Goal: Information Seeking & Learning: Understand process/instructions

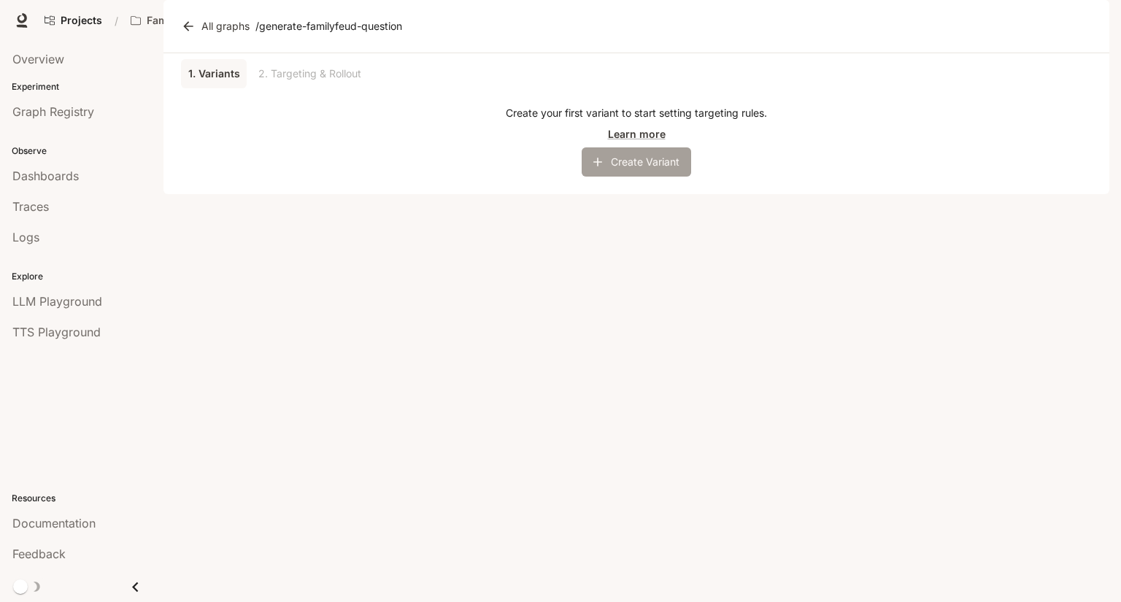
click at [633, 177] on button "Create Variant" at bounding box center [636, 161] width 109 height 29
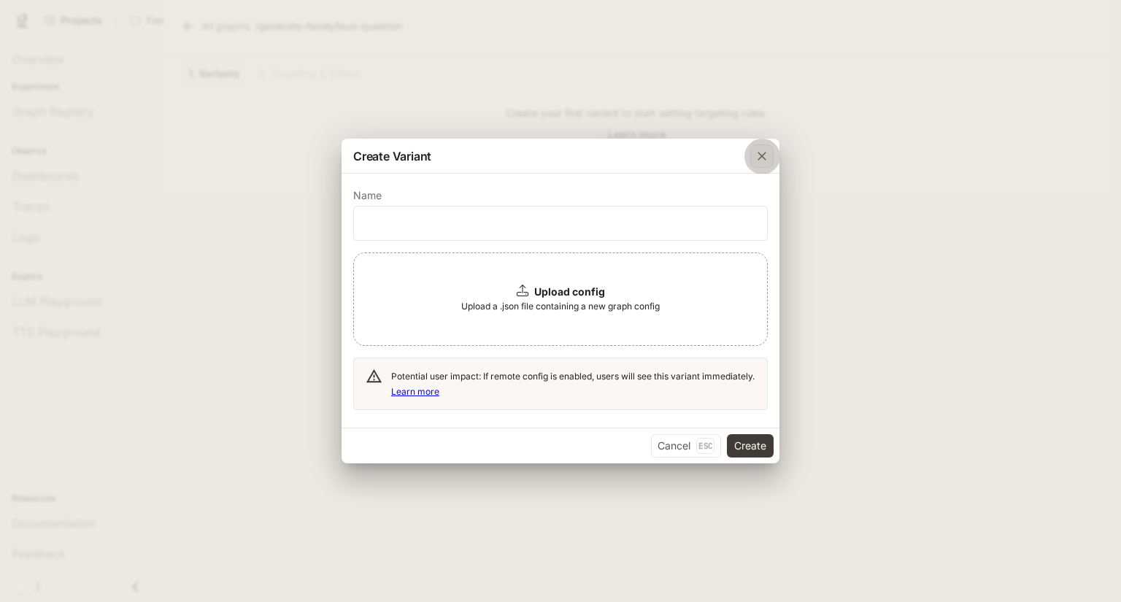
click at [757, 157] on icon "button" at bounding box center [761, 156] width 15 height 15
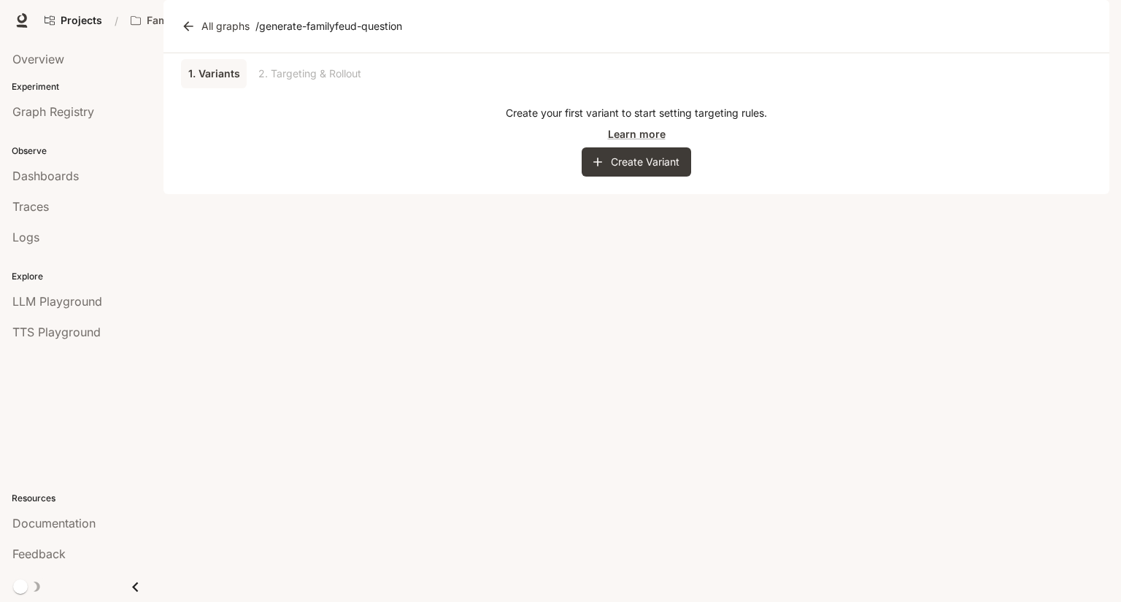
click at [226, 41] on link "All graphs" at bounding box center [216, 26] width 77 height 29
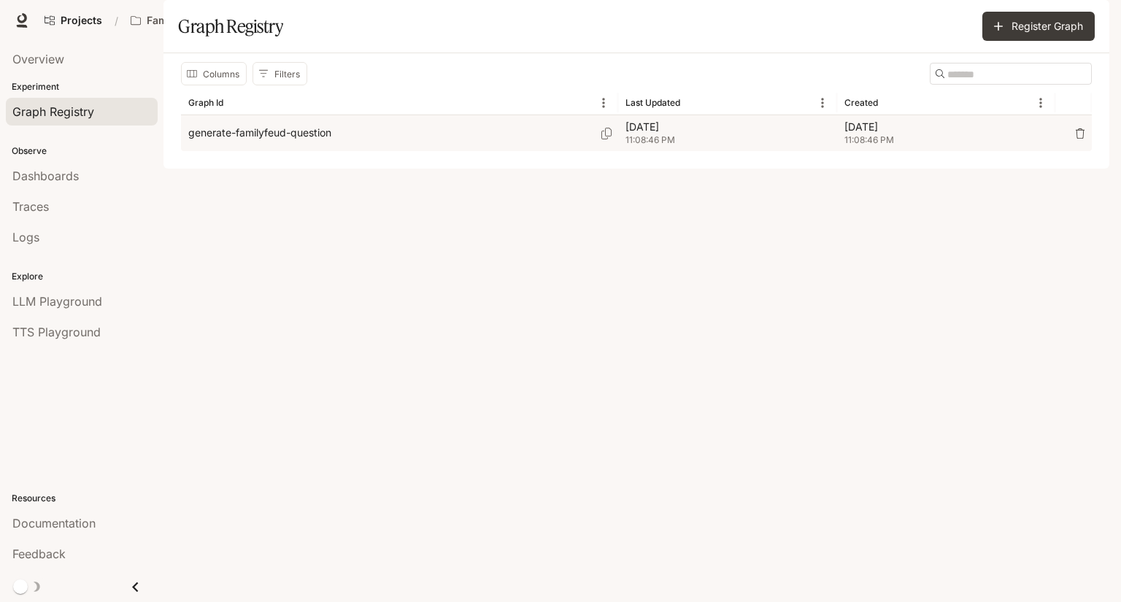
click at [468, 151] on div "generate-familyfeud-question" at bounding box center [399, 133] width 422 height 36
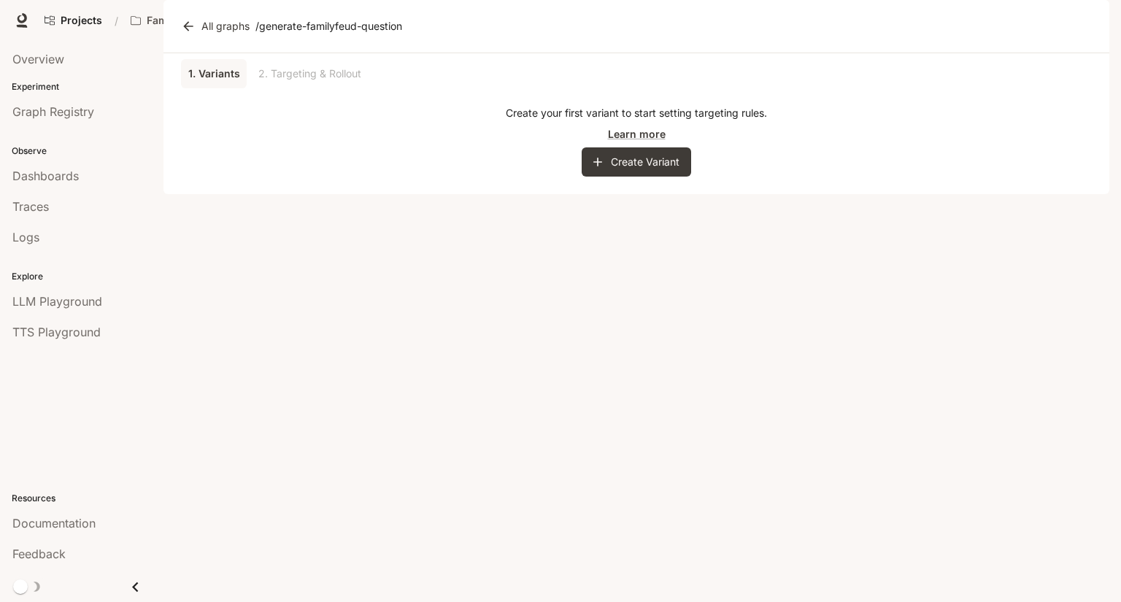
drag, startPoint x: 348, startPoint y: 112, endPoint x: 619, endPoint y: 158, distance: 275.4
click at [354, 88] on div "1. Variants 2. Targeting & Rollout" at bounding box center [636, 73] width 911 height 29
click at [686, 177] on button "Create Variant" at bounding box center [636, 161] width 109 height 29
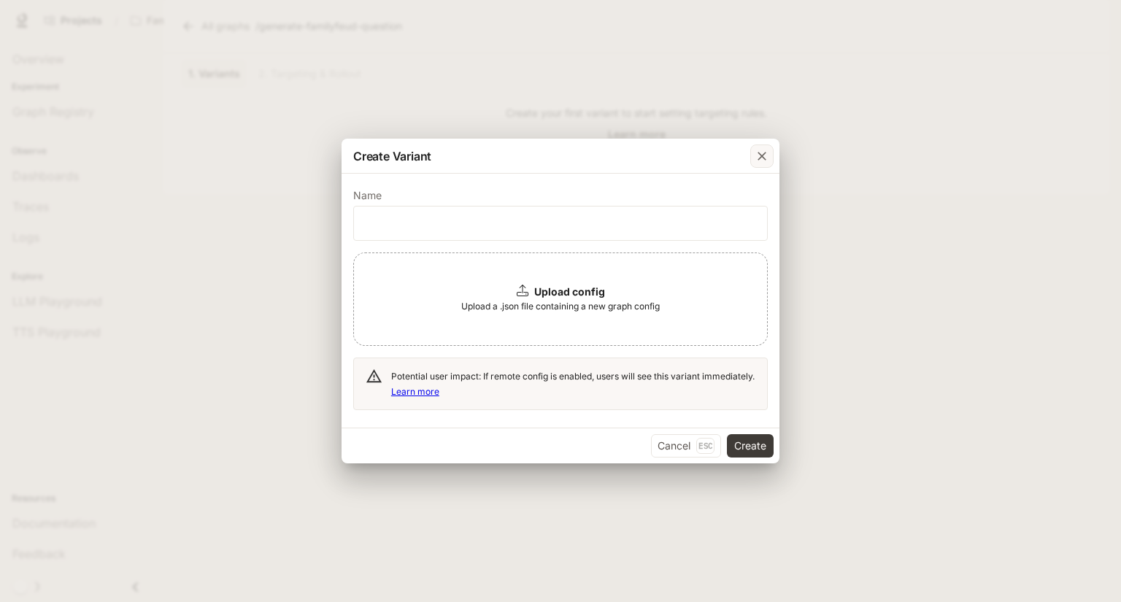
click at [759, 158] on icon "button" at bounding box center [761, 156] width 15 height 15
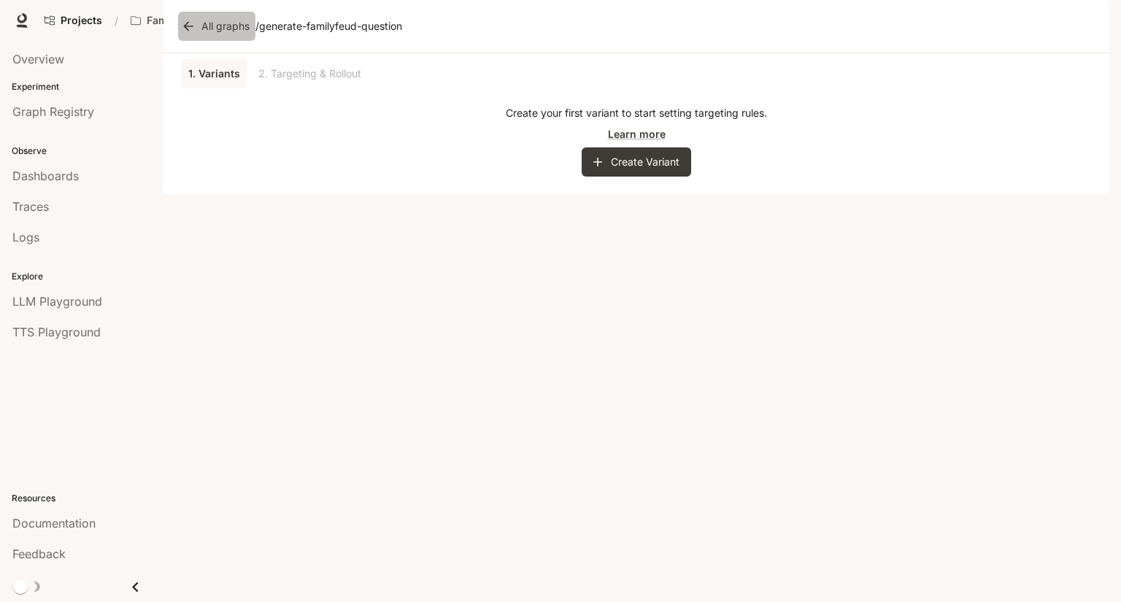
click at [204, 41] on link "All graphs" at bounding box center [216, 26] width 77 height 29
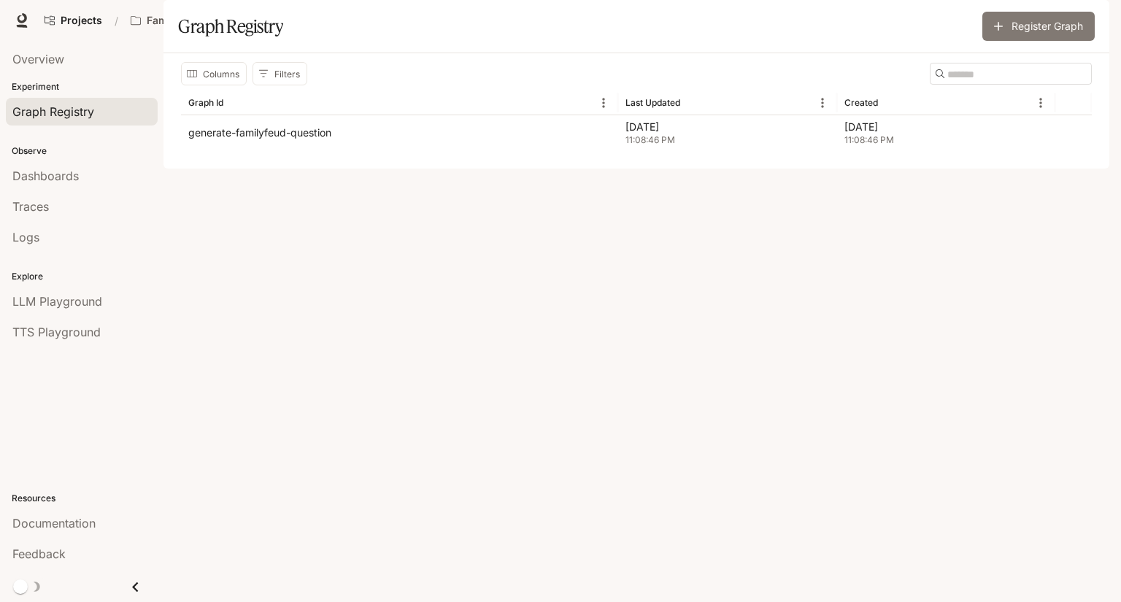
click at [1033, 41] on button "Register Graph" at bounding box center [1038, 26] width 112 height 29
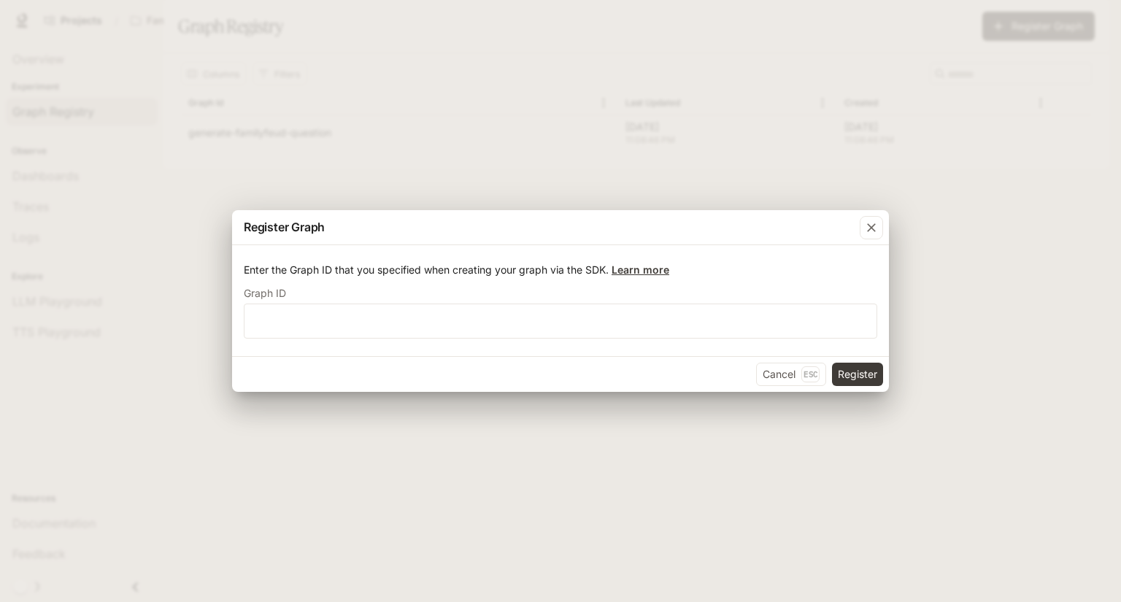
click at [641, 274] on link "Learn more" at bounding box center [640, 269] width 58 height 12
click at [790, 147] on div "Register Graph Enter the Graph ID that you specified when creating your graph v…" at bounding box center [560, 301] width 1121 height 602
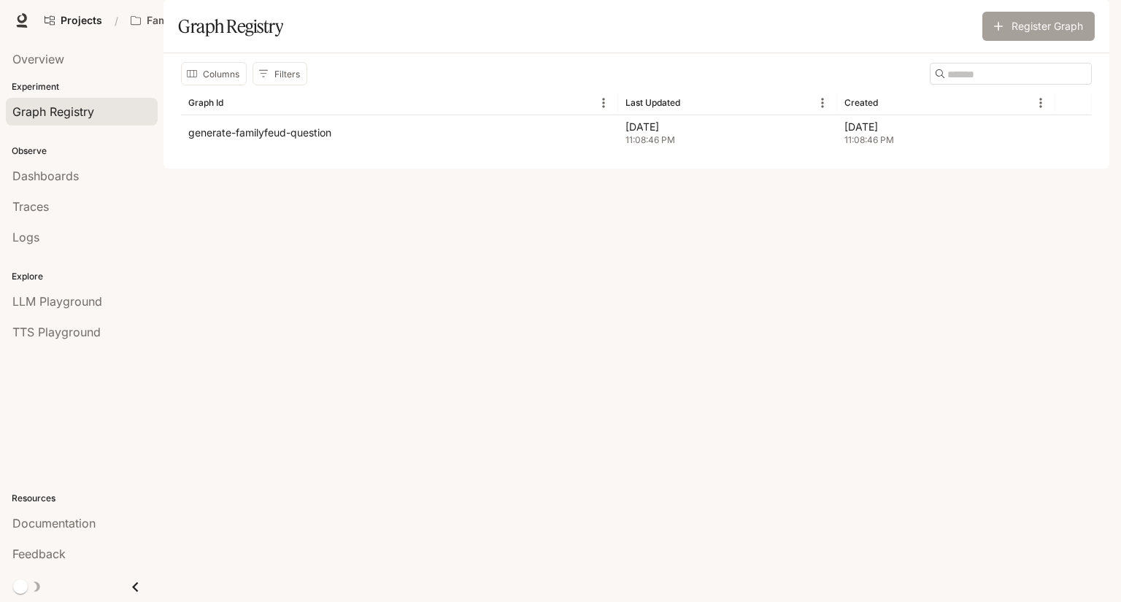
click at [997, 34] on icon "button" at bounding box center [998, 26] width 15 height 15
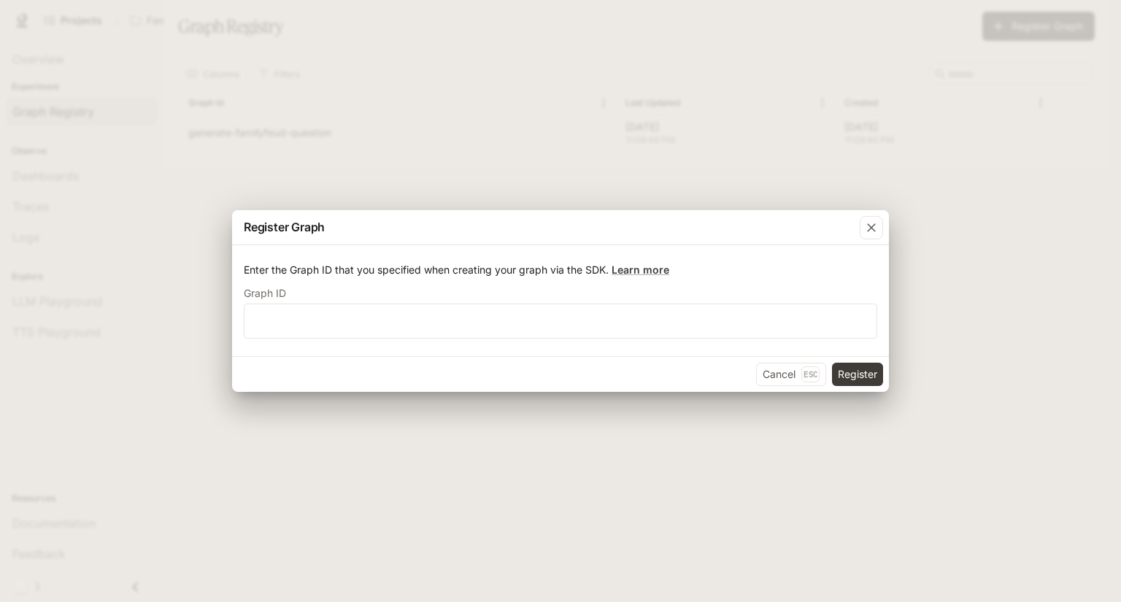
click at [721, 81] on div "Register Graph Enter the Graph ID that you specified when creating your graph v…" at bounding box center [560, 301] width 1121 height 602
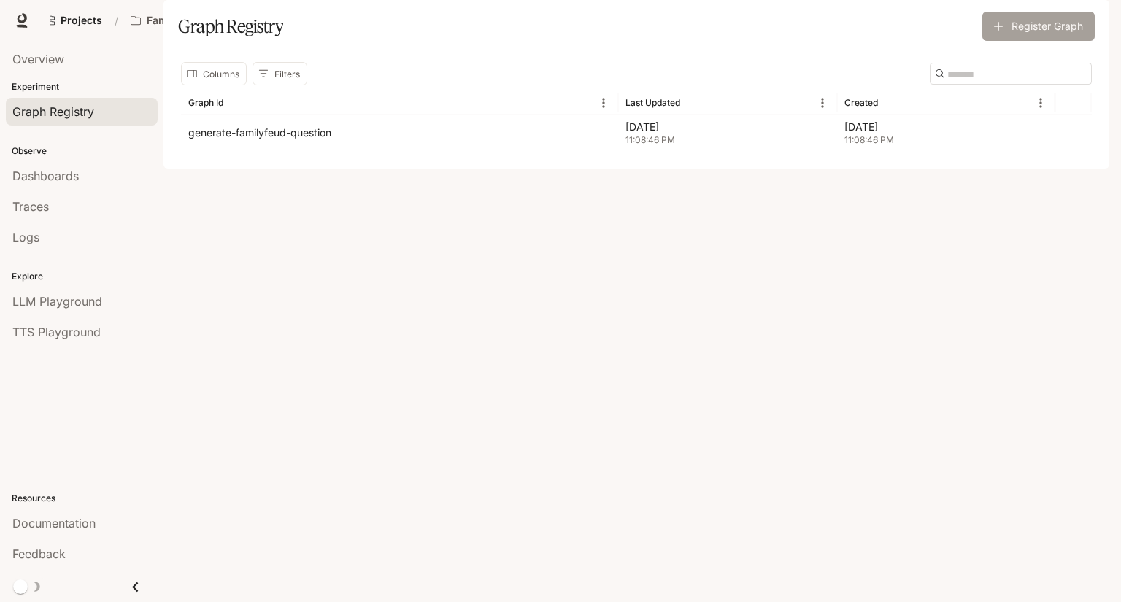
click at [1036, 41] on button "Register Graph" at bounding box center [1038, 26] width 112 height 29
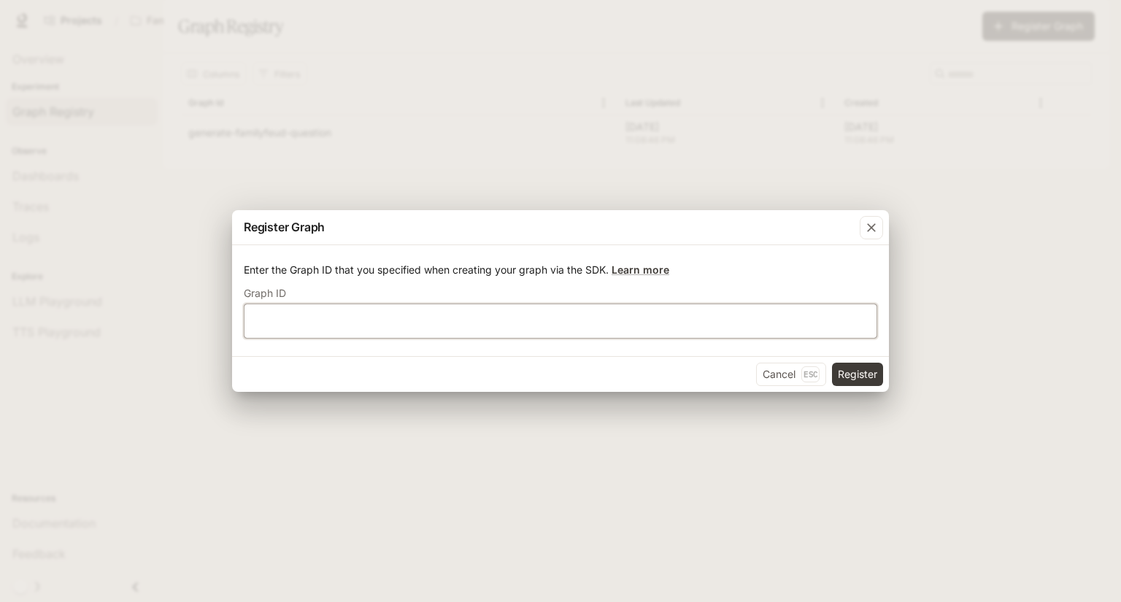
click at [492, 318] on input "text" at bounding box center [560, 321] width 632 height 15
type input "**********"
click at [853, 377] on button "Register" at bounding box center [857, 374] width 51 height 23
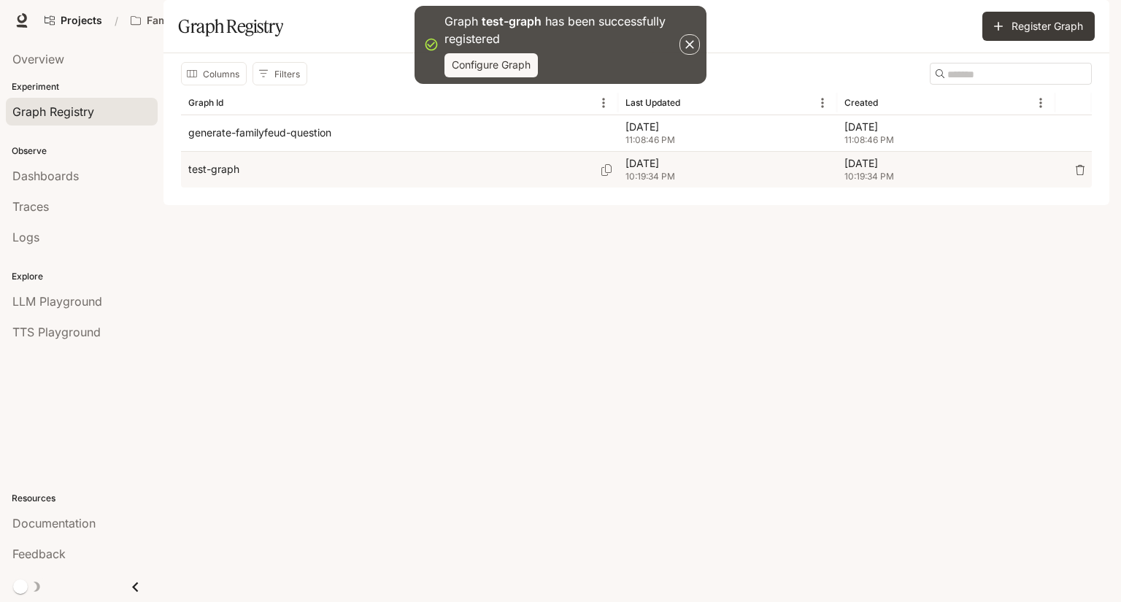
click at [1078, 175] on icon "button" at bounding box center [1080, 170] width 10 height 10
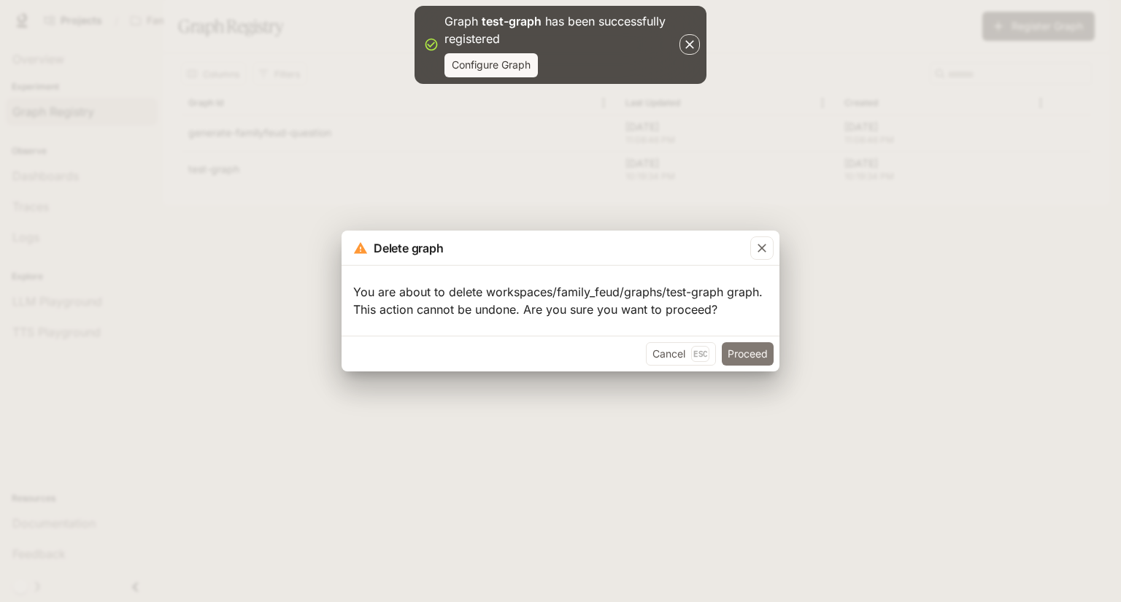
click at [746, 352] on button "Proceed" at bounding box center [748, 353] width 52 height 23
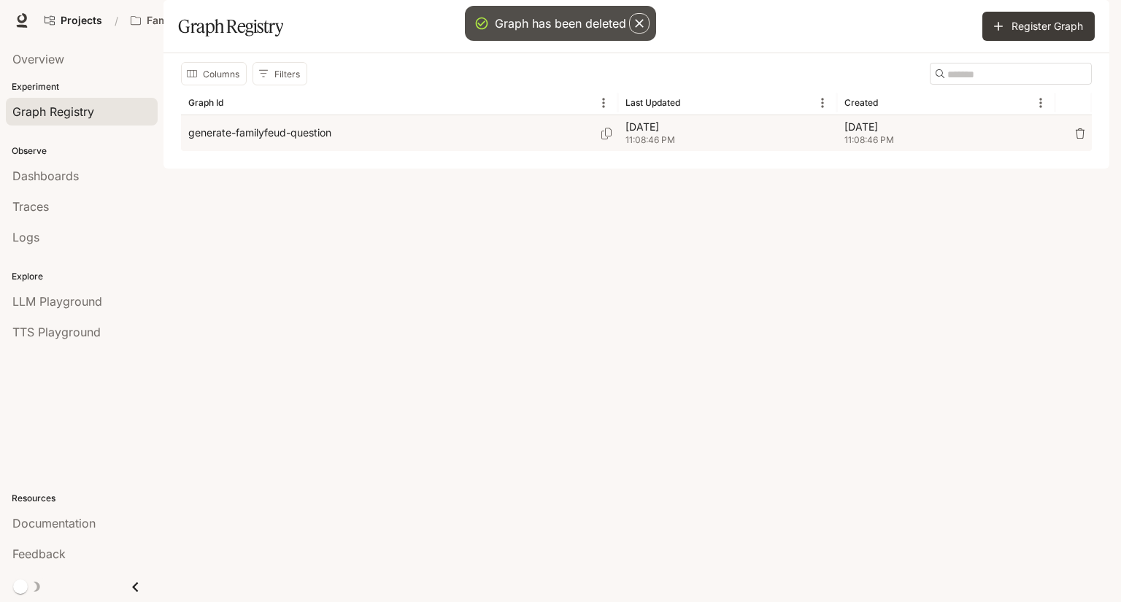
click at [428, 151] on div "generate-familyfeud-question" at bounding box center [399, 133] width 422 height 36
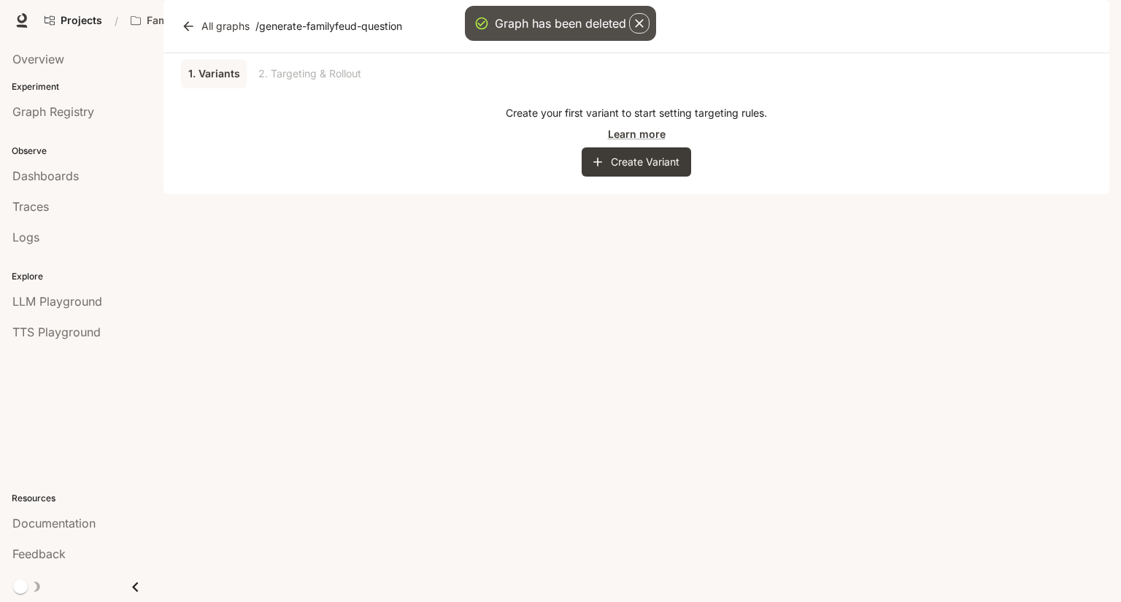
click at [331, 88] on div "1. Variants 2. Targeting & Rollout" at bounding box center [636, 73] width 911 height 29
click at [594, 169] on icon "button" at bounding box center [597, 162] width 15 height 15
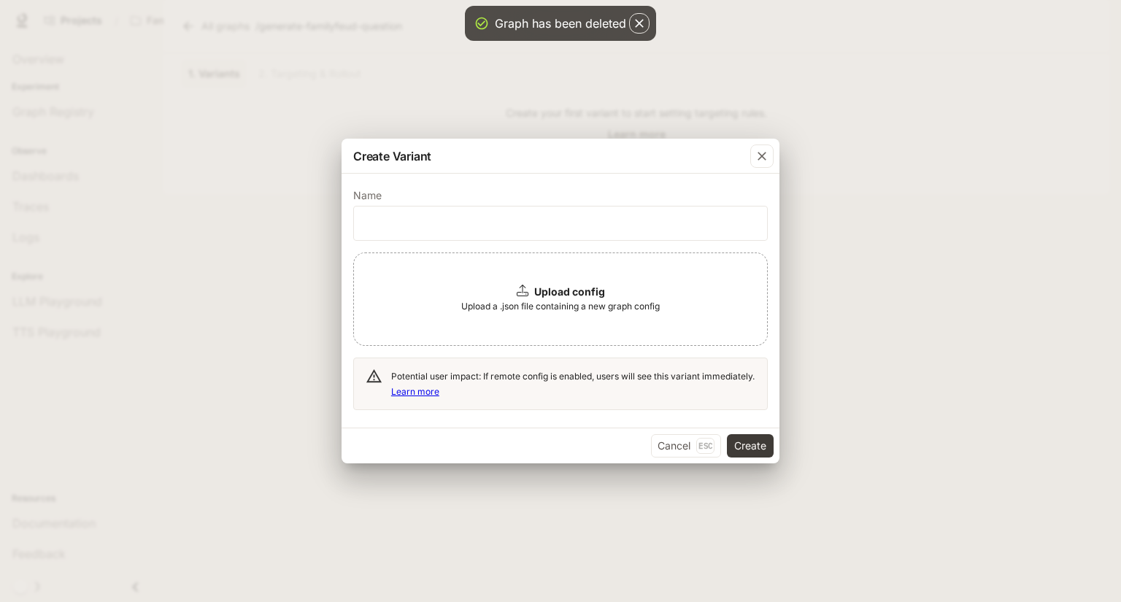
click at [587, 289] on b "Upload config" at bounding box center [569, 291] width 71 height 12
click at [696, 436] on button "Cancel Esc" at bounding box center [686, 445] width 70 height 23
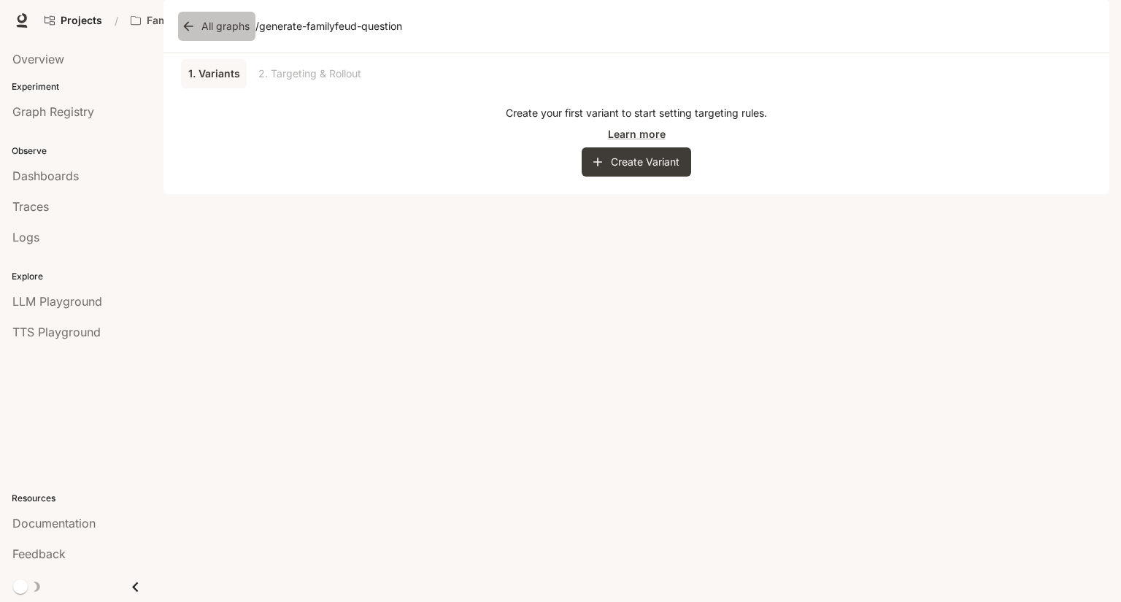
click at [190, 34] on icon at bounding box center [188, 26] width 15 height 15
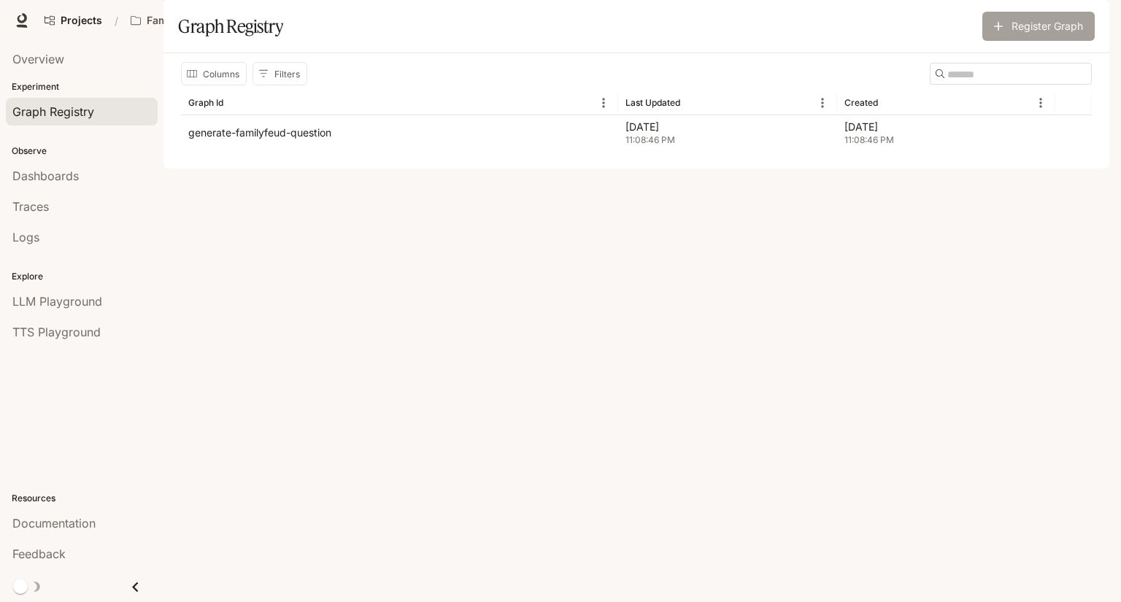
click at [1003, 34] on icon "button" at bounding box center [998, 26] width 15 height 15
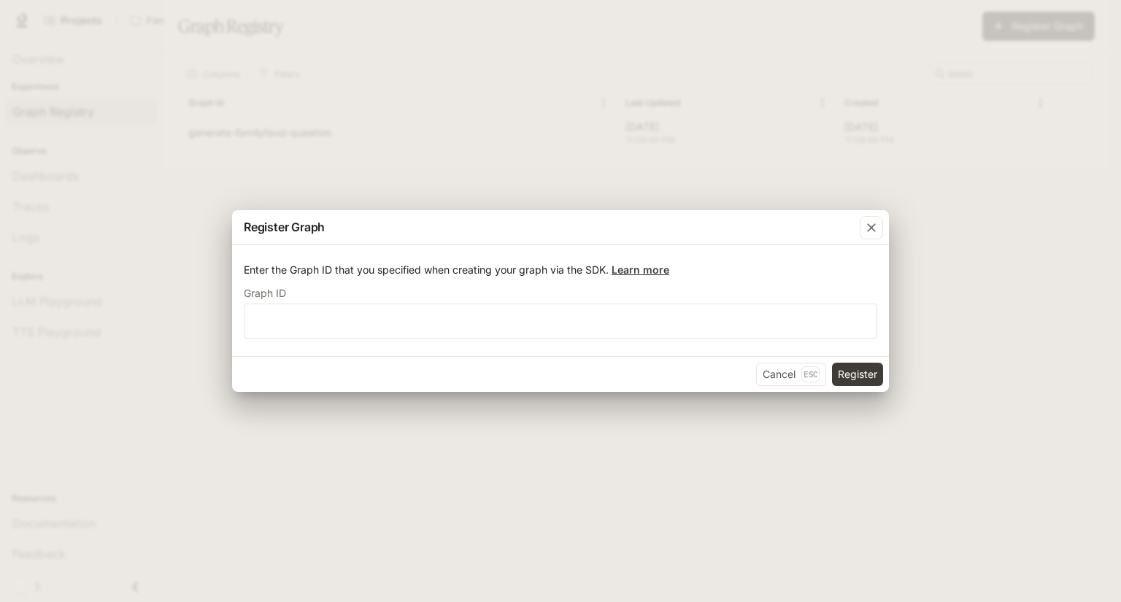
click at [632, 268] on link "Learn more" at bounding box center [640, 269] width 58 height 12
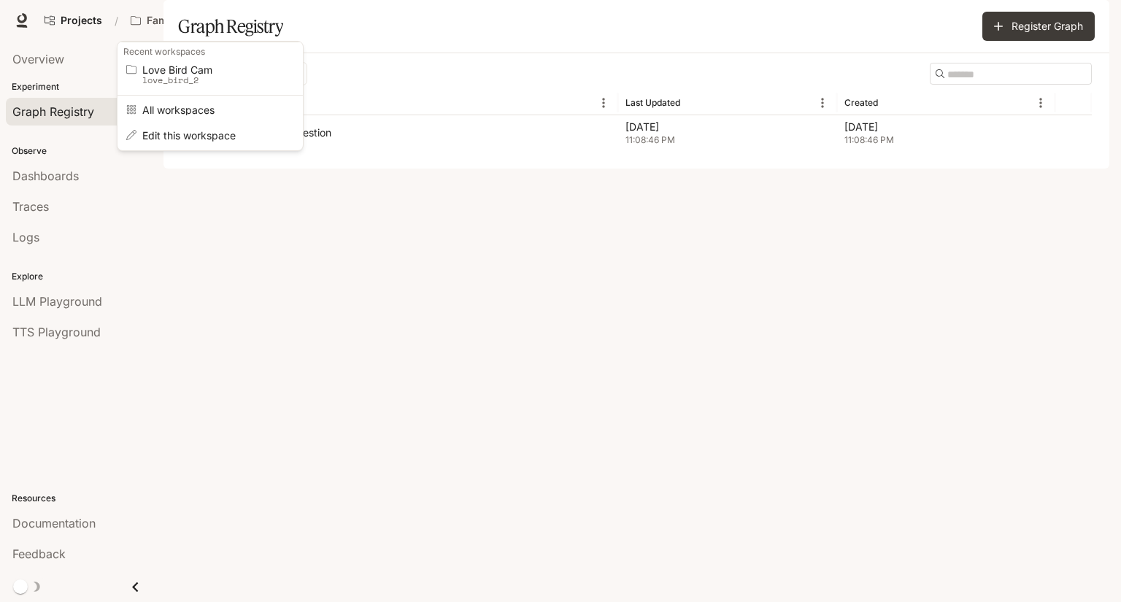
click at [37, 212] on div "Open workspace menu" at bounding box center [560, 301] width 1121 height 602
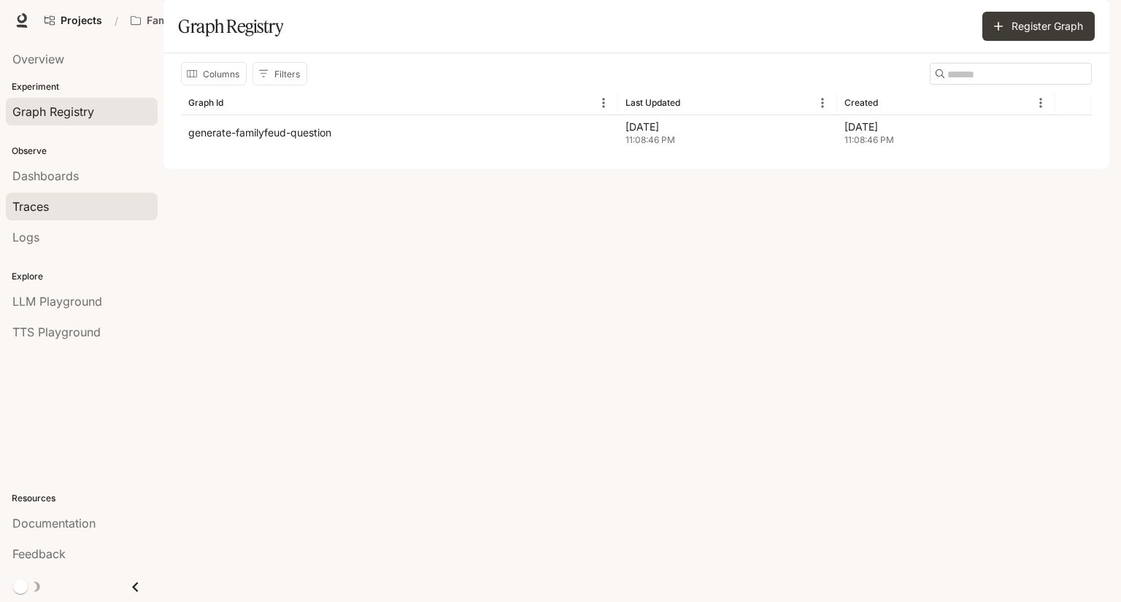
click at [47, 204] on span "Traces" at bounding box center [30, 207] width 36 height 18
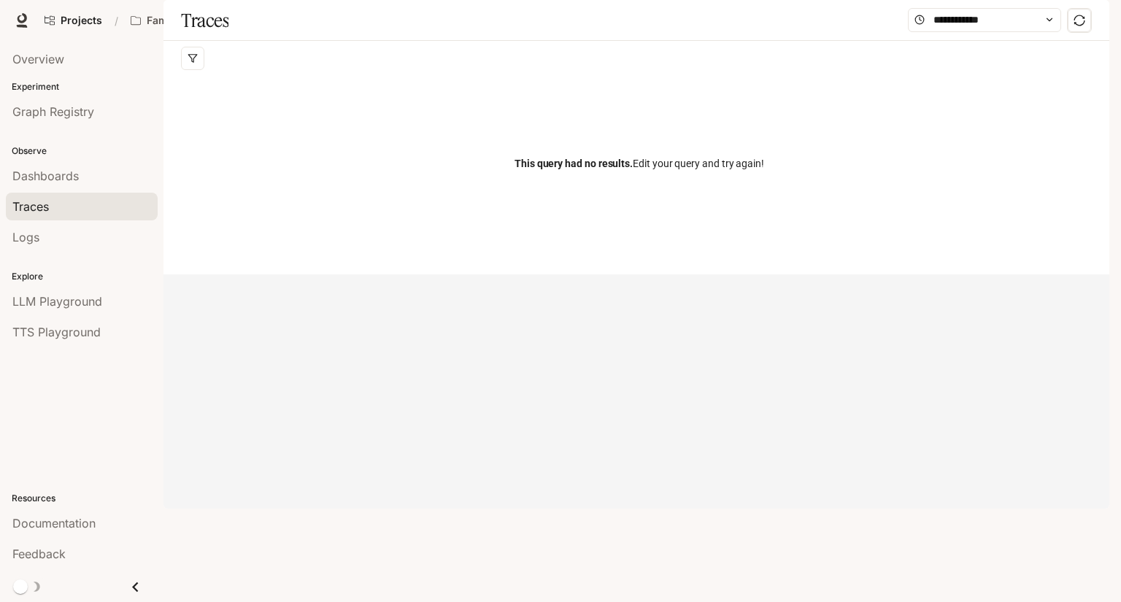
click at [158, 37] on div "Projects / Family Feud Character Studio Character Studio Portal Portal New Docu…" at bounding box center [560, 20] width 1121 height 41
click at [164, 29] on button "Family Feud" at bounding box center [177, 20] width 106 height 29
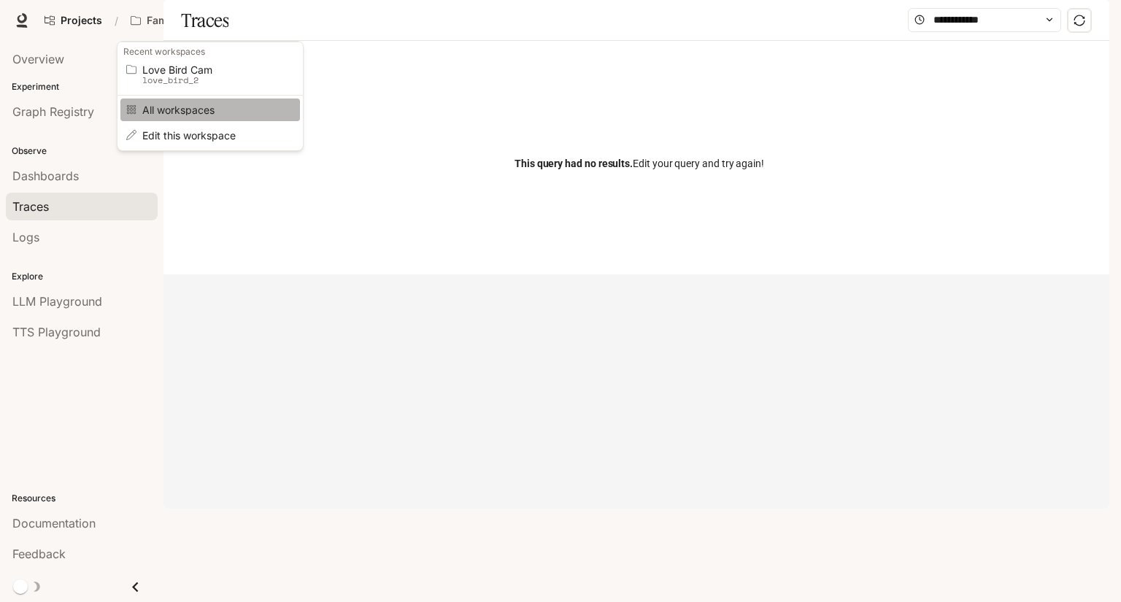
click at [212, 107] on span "All workspaces" at bounding box center [207, 109] width 131 height 11
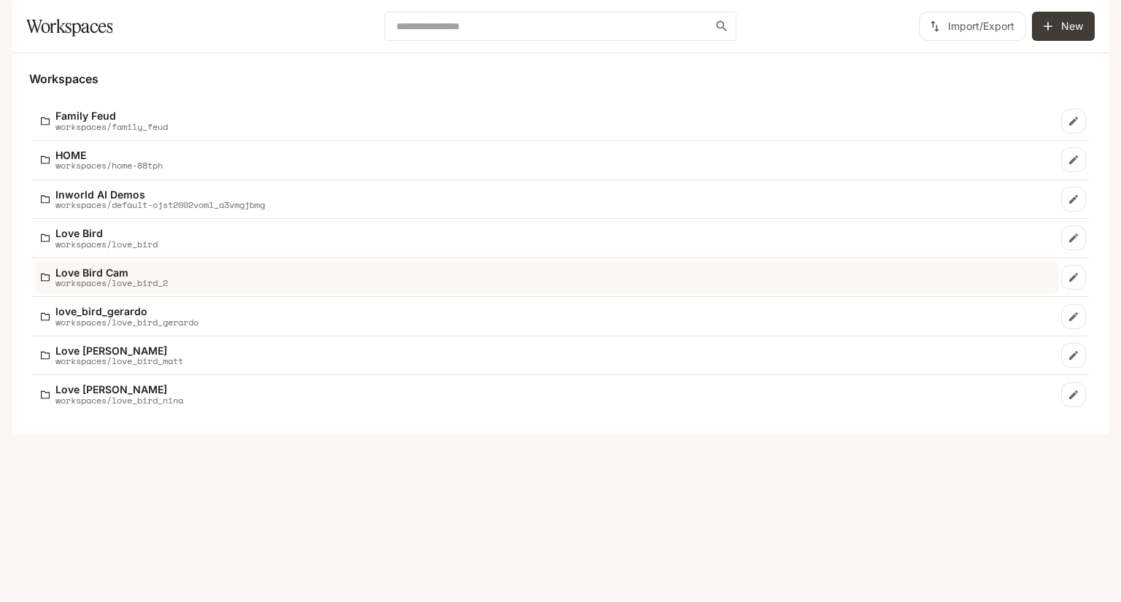
click at [155, 287] on p "workspaces/love_bird_2" at bounding box center [111, 282] width 112 height 9
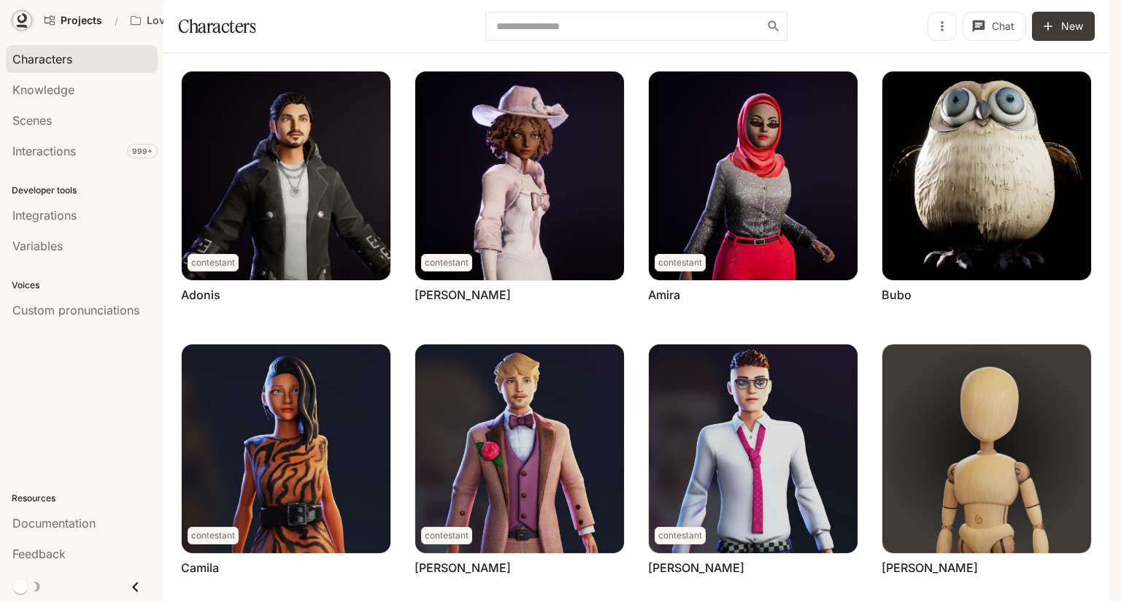
click at [18, 28] on link at bounding box center [22, 20] width 20 height 20
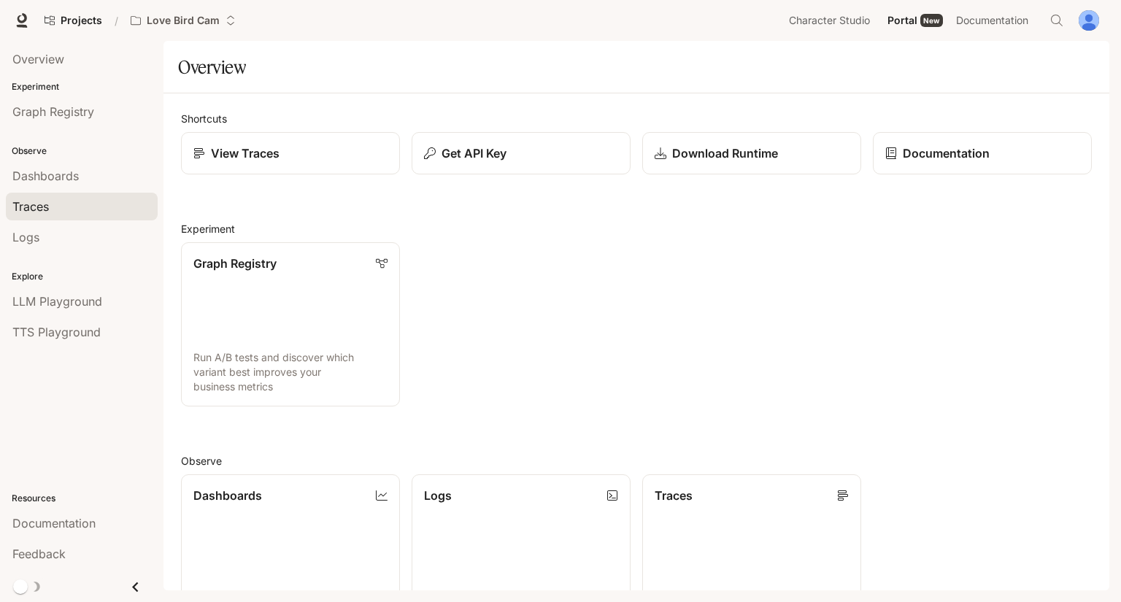
click at [83, 212] on div "Traces" at bounding box center [81, 207] width 139 height 18
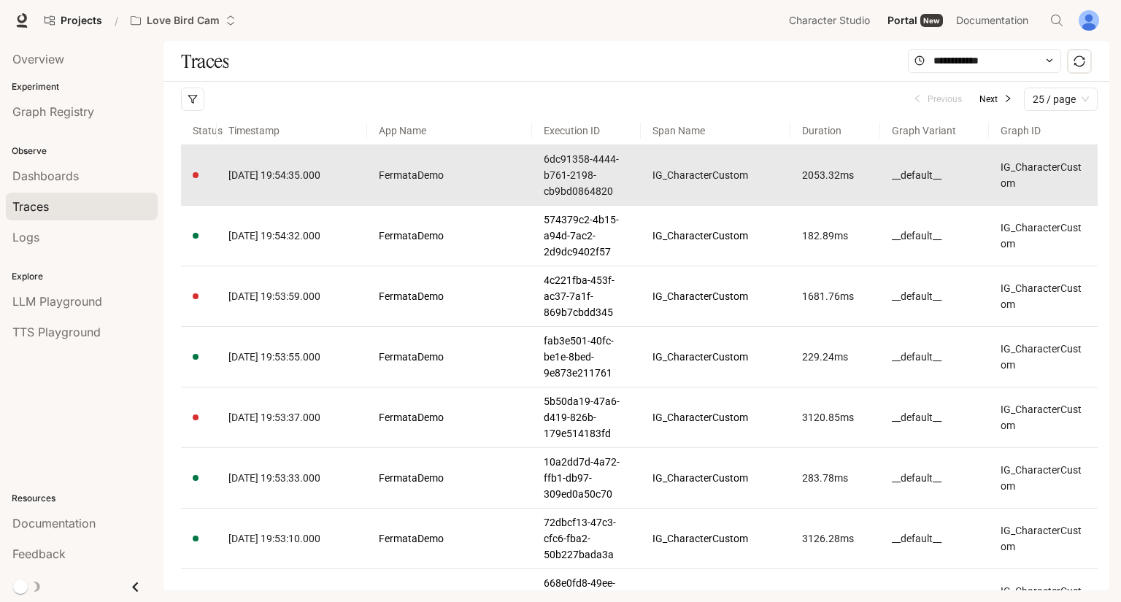
click at [349, 178] on link "2025-09-13 19:54:35.000" at bounding box center [291, 175] width 126 height 16
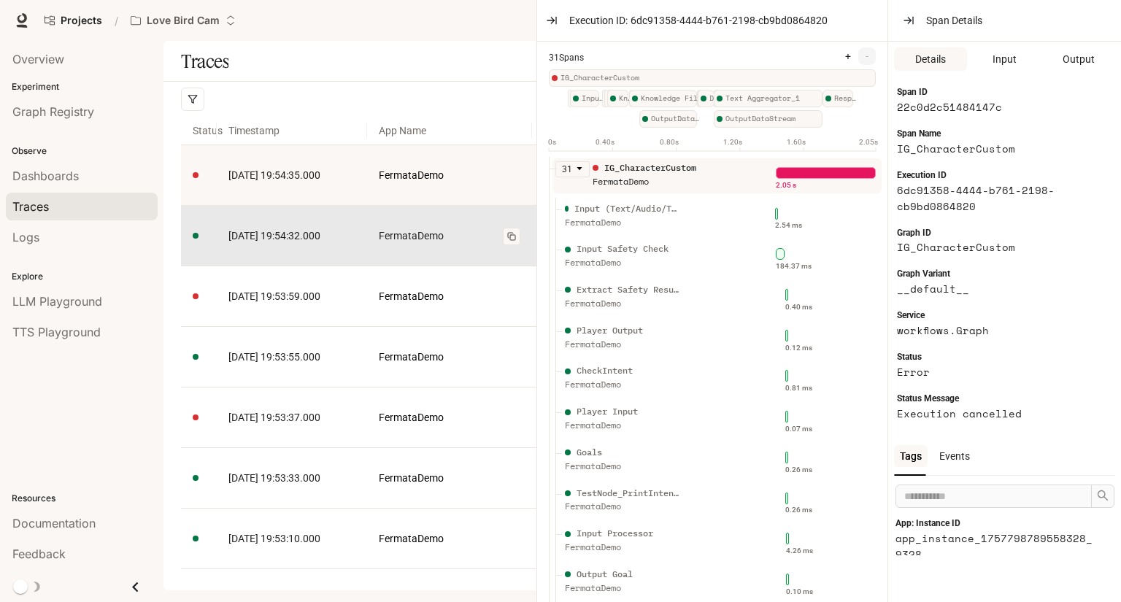
click at [466, 242] on link "FermataDemo" at bounding box center [450, 236] width 142 height 16
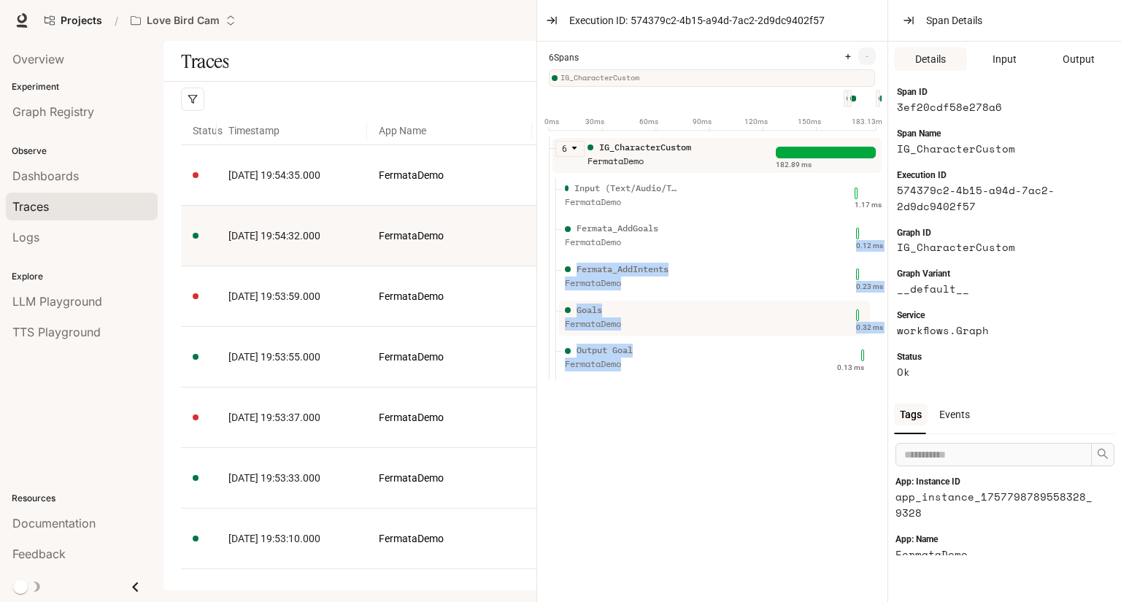
click at [663, 380] on ul "6 IG_CharacterCustom FermataDemo 182.89 ms Input (Text/Audio/Trigger/Action) Fe…" at bounding box center [718, 258] width 339 height 244
click at [640, 455] on ul "6 IG_CharacterCustom FermataDemo 182.89 ms Input (Text/Audio/Trigger/Action) Fe…" at bounding box center [718, 369] width 339 height 466
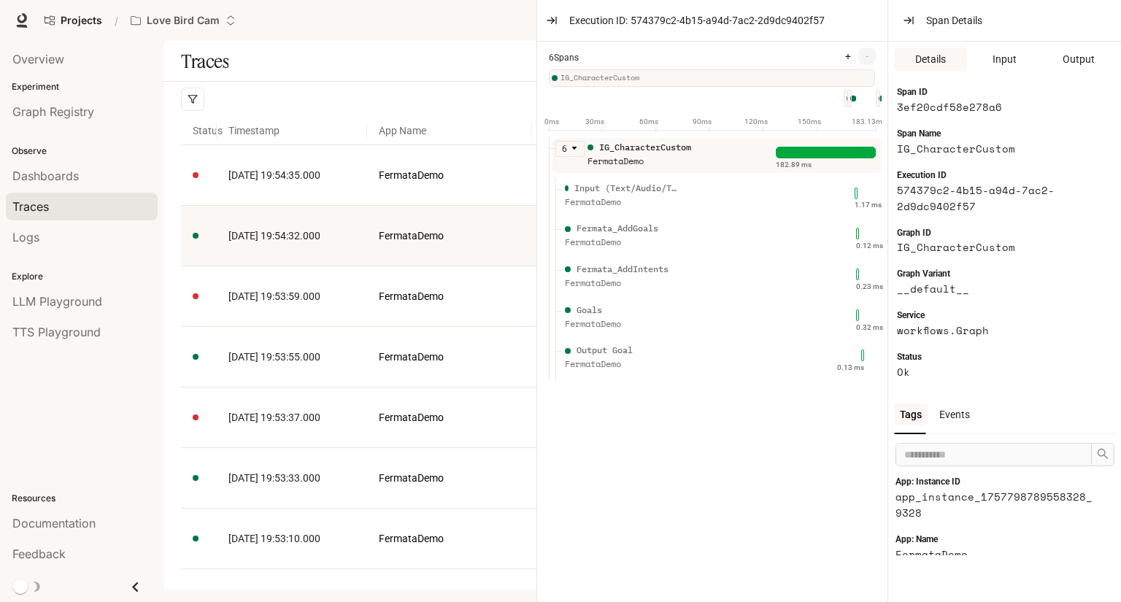
click at [587, 80] on span "IG_CharacterCustom" at bounding box center [717, 78] width 314 height 12
drag, startPoint x: 775, startPoint y: 81, endPoint x: 568, endPoint y: 80, distance: 207.2
click at [568, 80] on span "IG_CharacterCustom" at bounding box center [717, 78] width 314 height 12
drag, startPoint x: 561, startPoint y: 80, endPoint x: 644, endPoint y: 85, distance: 83.4
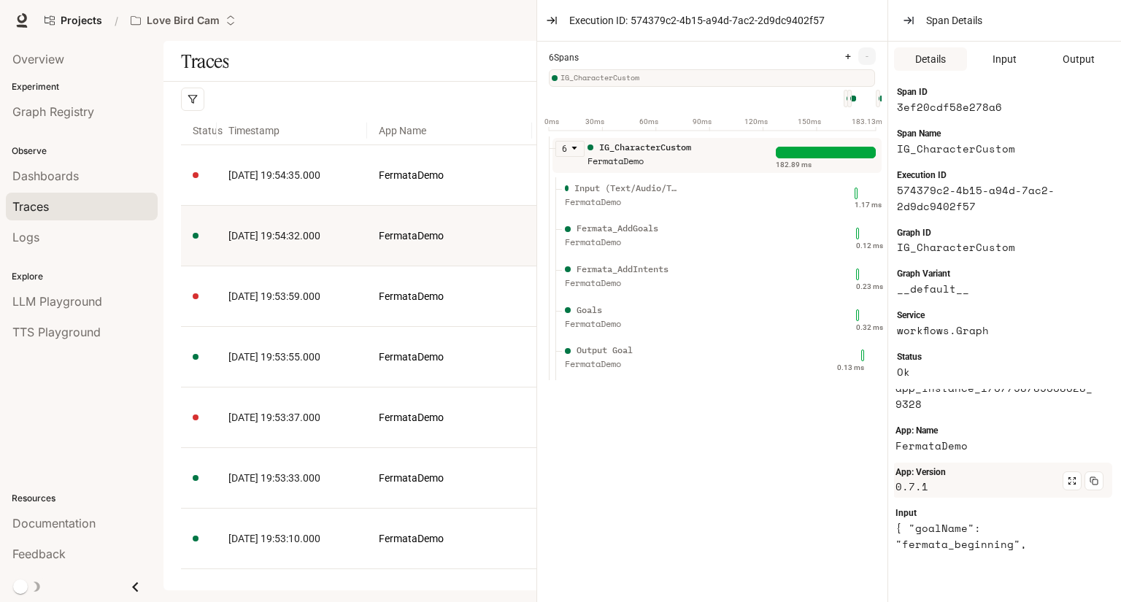
scroll to position [110, 0]
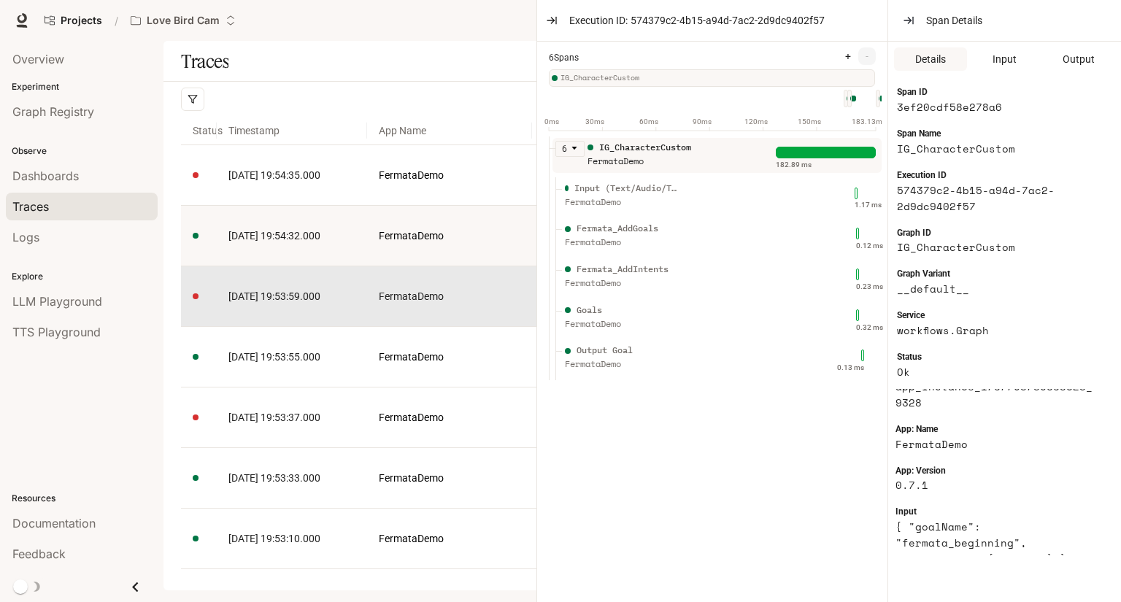
click at [480, 312] on td "FermataDemo" at bounding box center [449, 296] width 165 height 61
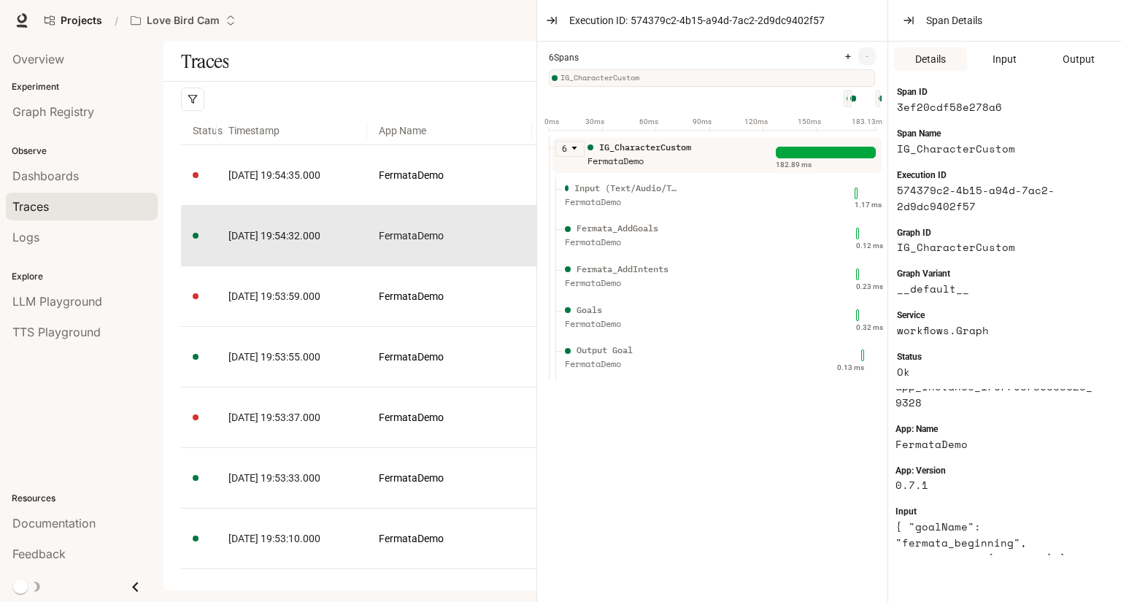
click at [468, 246] on td "FermataDemo" at bounding box center [449, 236] width 165 height 61
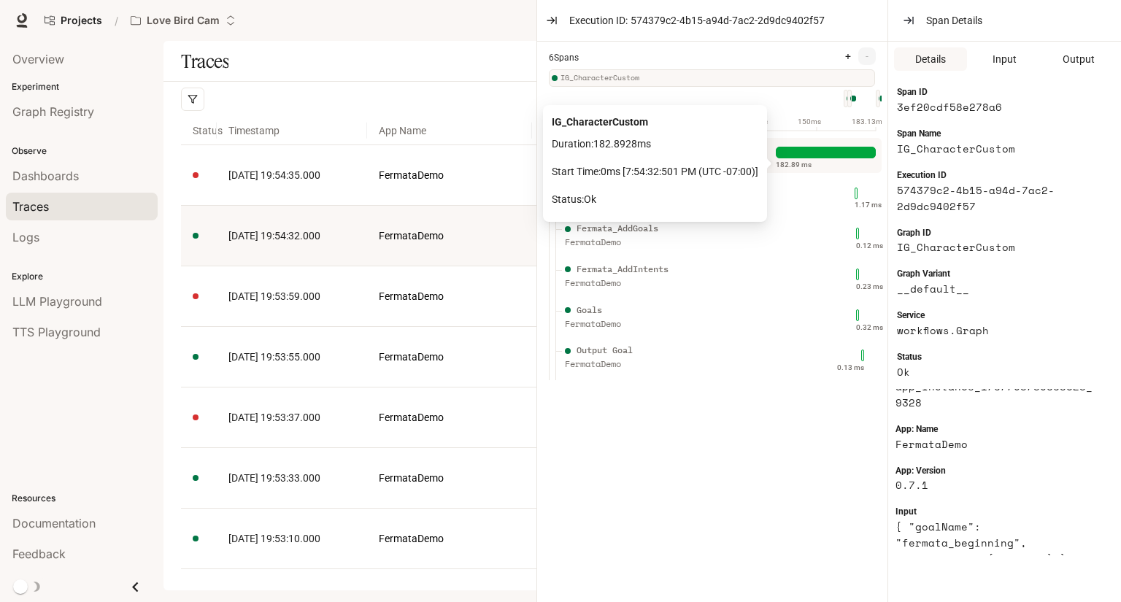
click at [801, 158] on div at bounding box center [826, 153] width 100 height 12
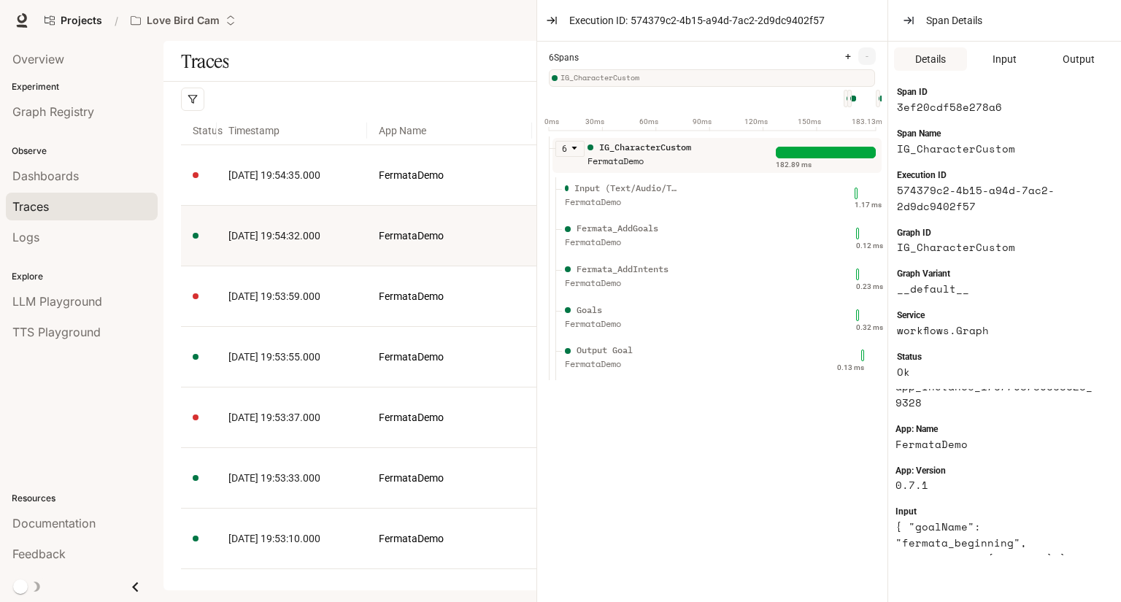
click at [684, 76] on span "IG_CharacterCustom" at bounding box center [717, 78] width 314 height 12
click at [105, 101] on link "Graph Registry" at bounding box center [82, 112] width 152 height 28
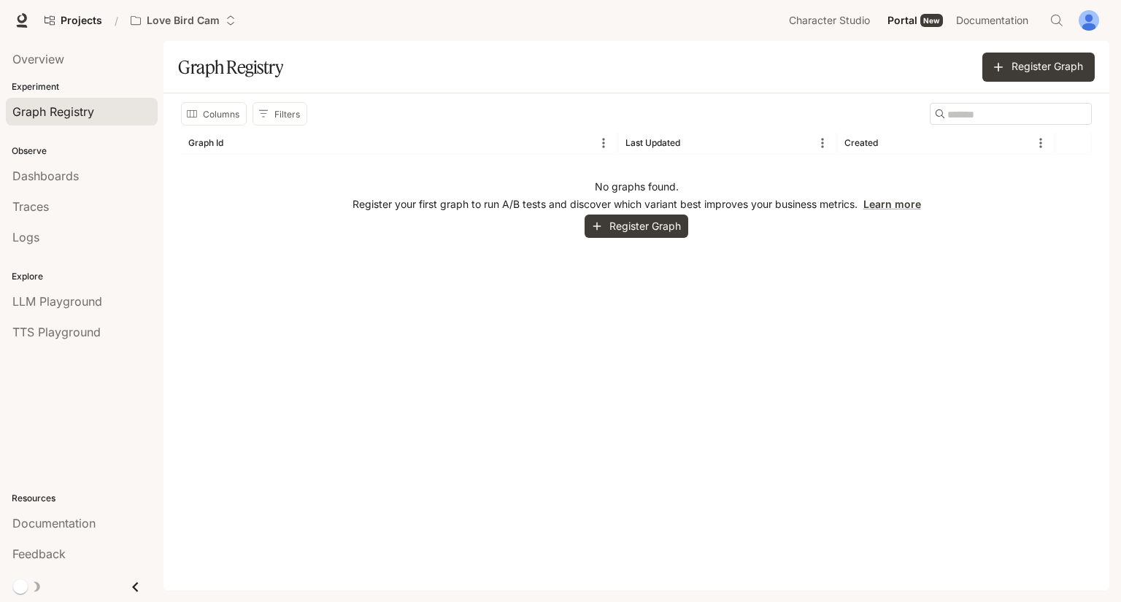
click at [915, 221] on div "No graphs found. Register your first graph to run A/B tests and discover which …" at bounding box center [636, 209] width 911 height 108
click at [906, 201] on link "Learn more" at bounding box center [892, 204] width 58 height 12
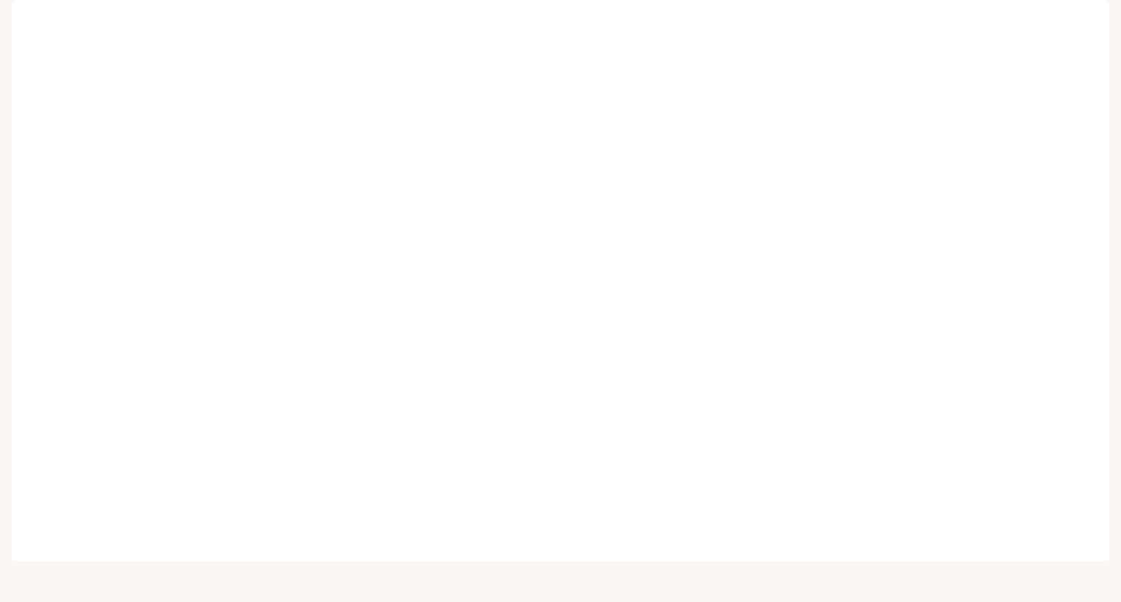
scroll to position [12, 0]
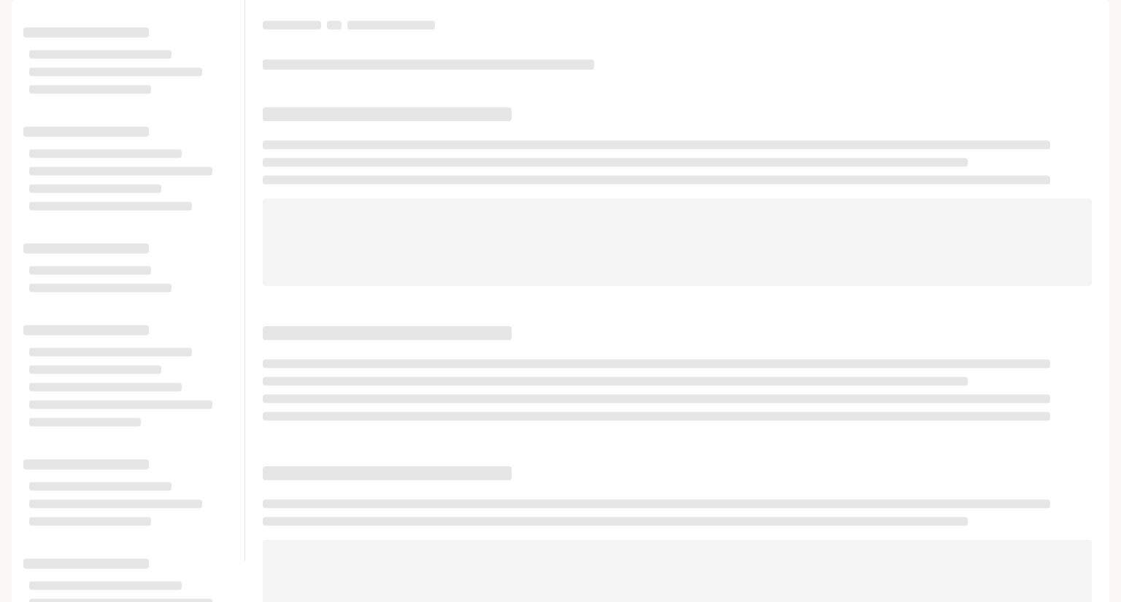
scroll to position [12, 0]
